Goal: Check status: Check status

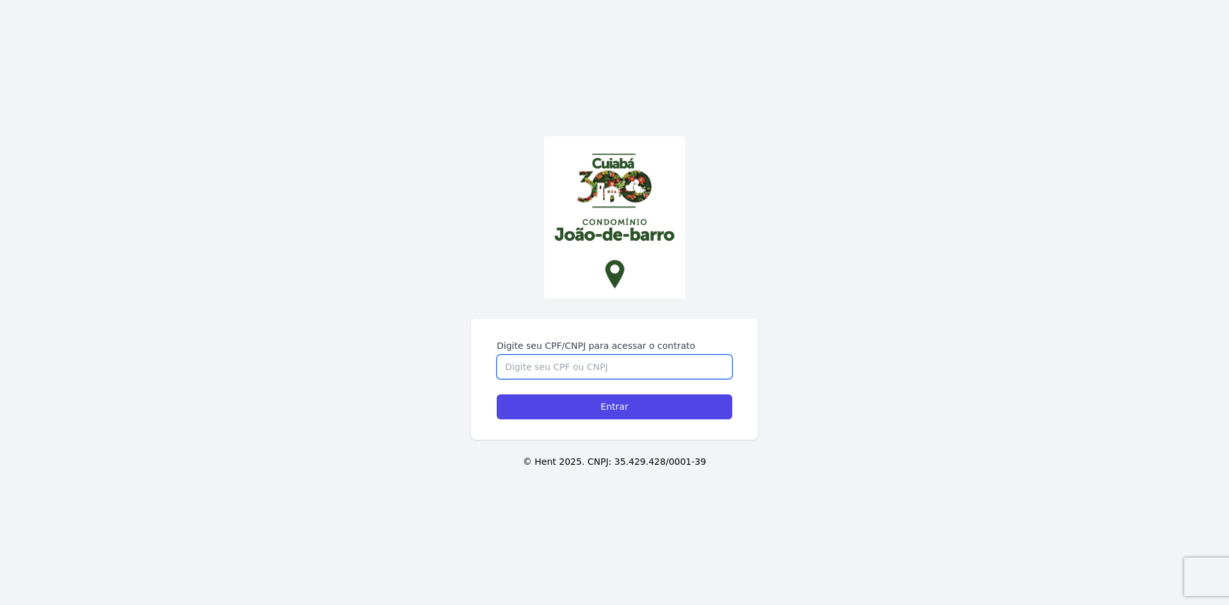
click at [591, 367] on input "Digite seu CPF/CNPJ para acessar o contrato" at bounding box center [615, 367] width 236 height 24
type input "01607829100"
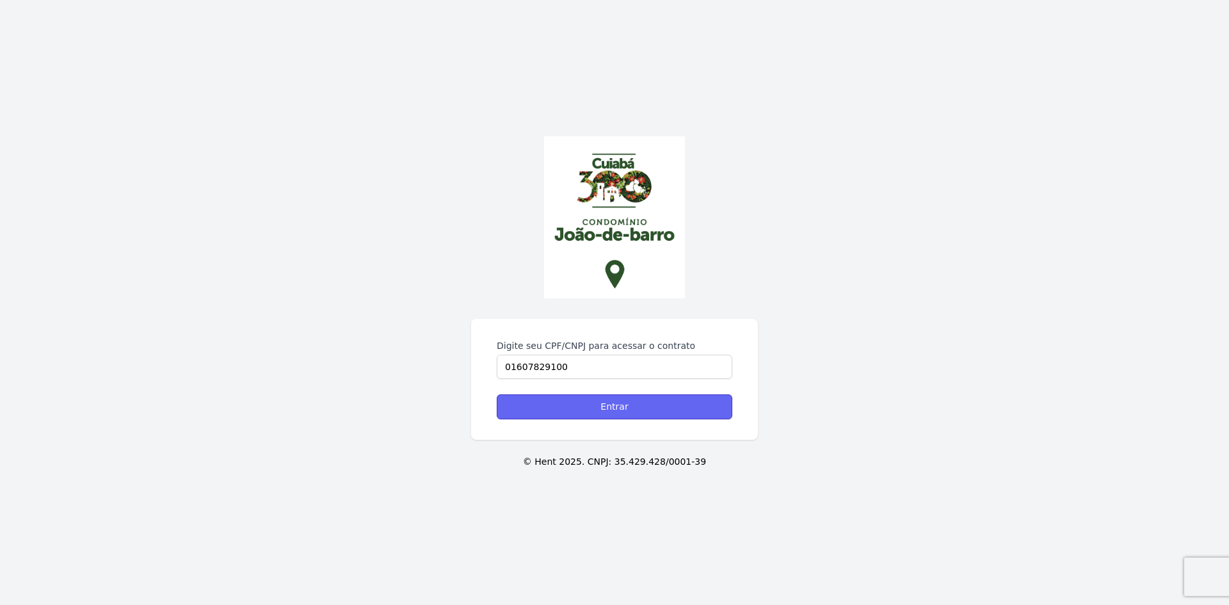
click at [608, 402] on input "Entrar" at bounding box center [615, 406] width 236 height 25
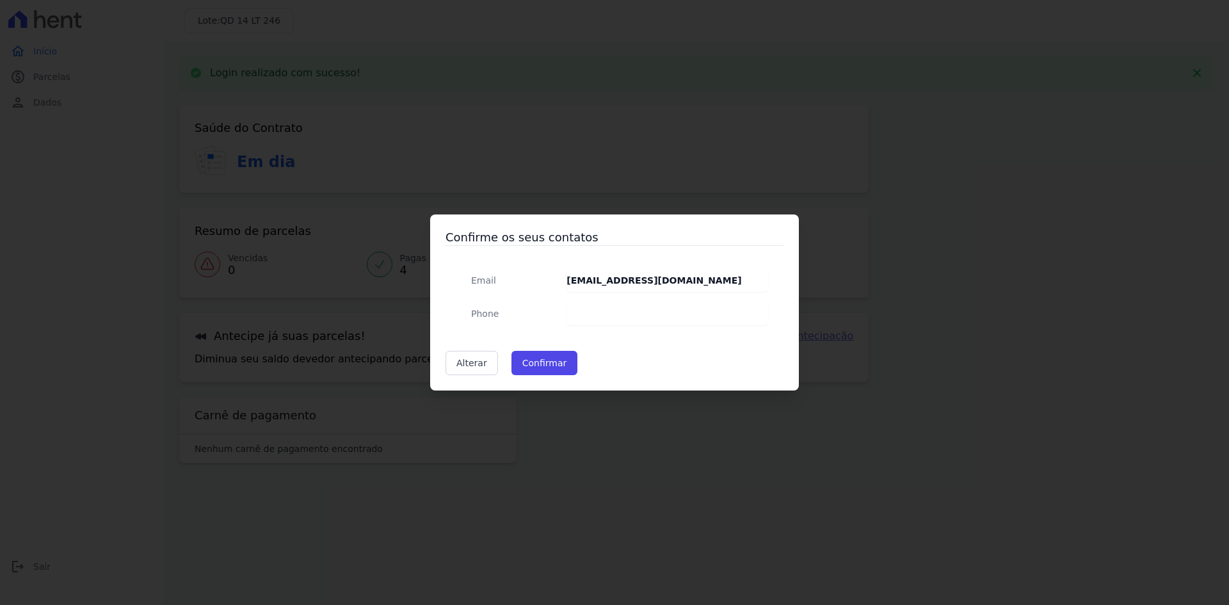
click at [603, 317] on dd at bounding box center [668, 313] width 202 height 23
click at [547, 366] on button "Confirmar" at bounding box center [545, 363] width 67 height 24
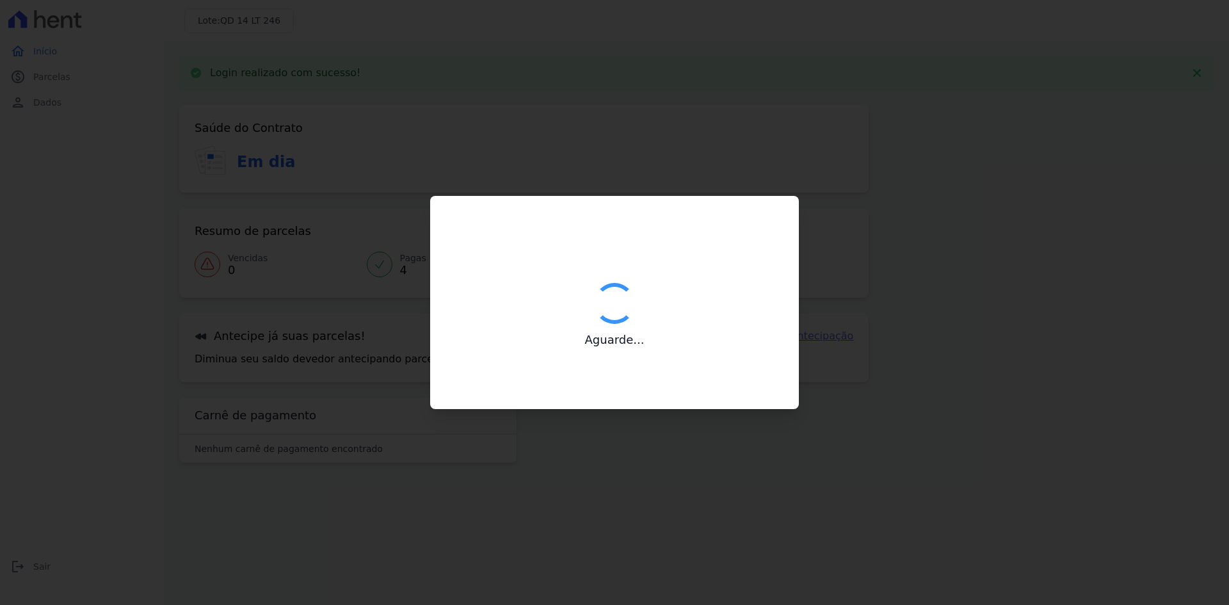
type input "Contatos confirmados com sucesso."
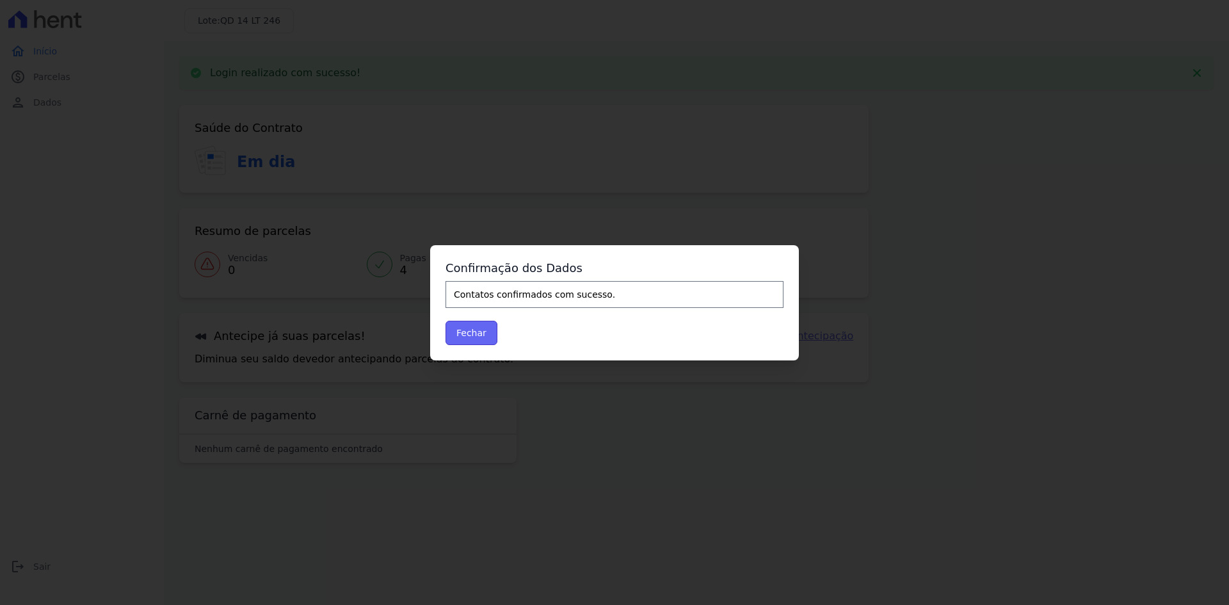
click at [474, 327] on button "Fechar" at bounding box center [472, 333] width 52 height 24
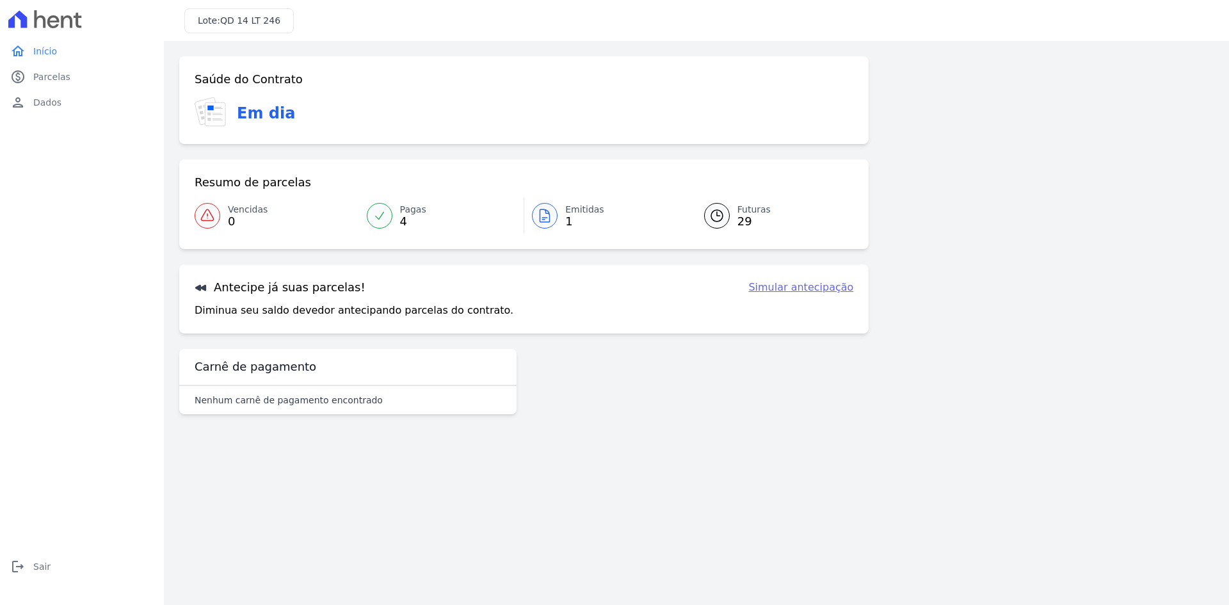
click at [279, 360] on h3 "Carnê de pagamento" at bounding box center [256, 366] width 122 height 15
click at [72, 83] on link "paid Parcelas" at bounding box center [82, 77] width 154 height 26
